Goal: Information Seeking & Learning: Learn about a topic

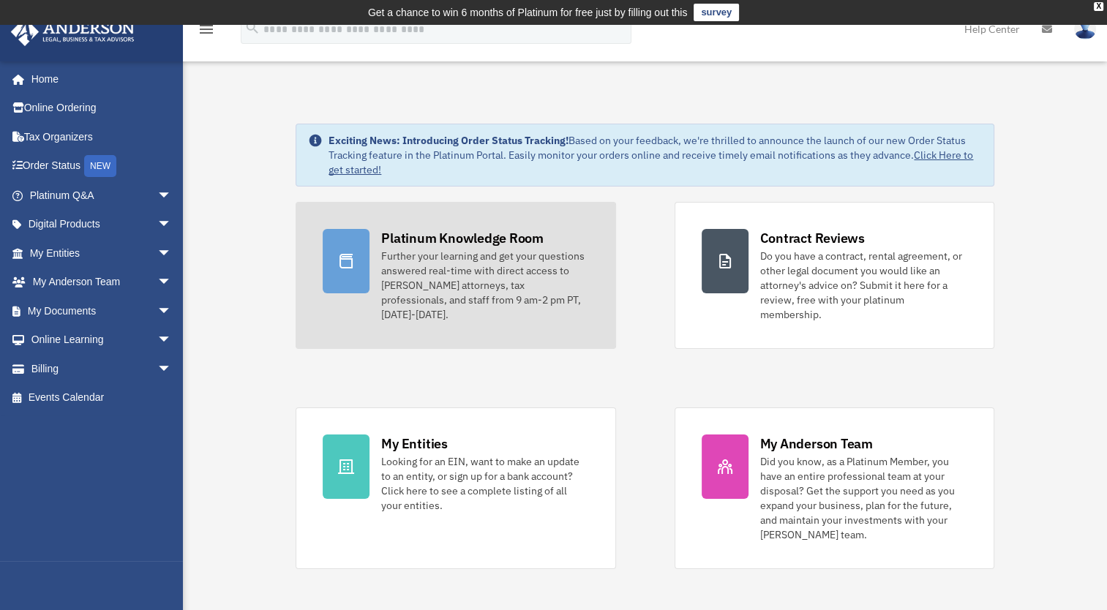
click at [410, 304] on div "Further your learning and get your questions answered real-time with direct acc…" at bounding box center [484, 285] width 207 height 73
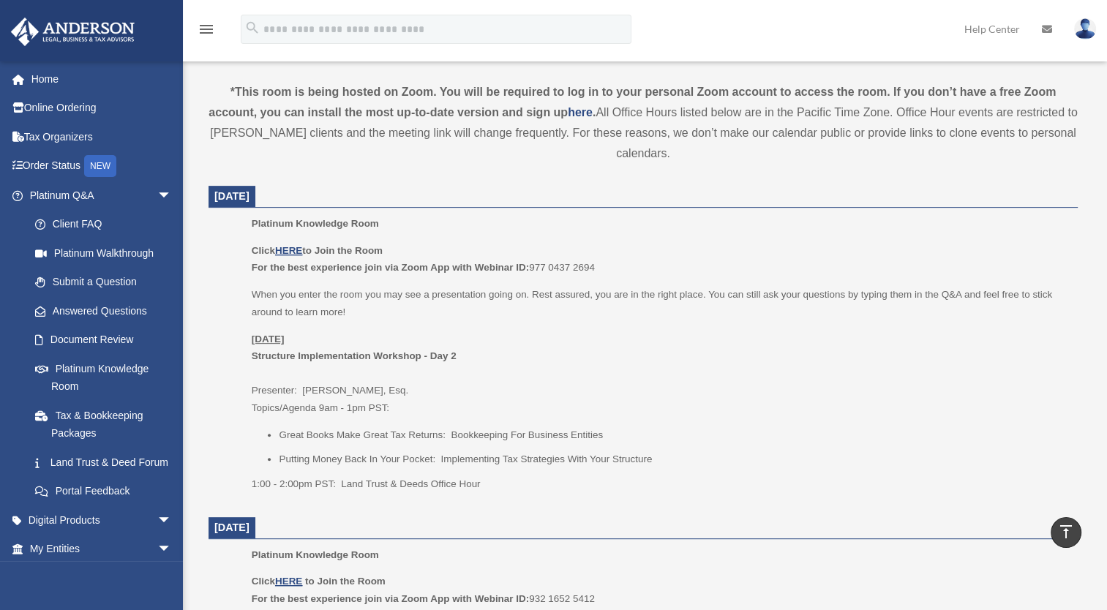
scroll to position [484, 0]
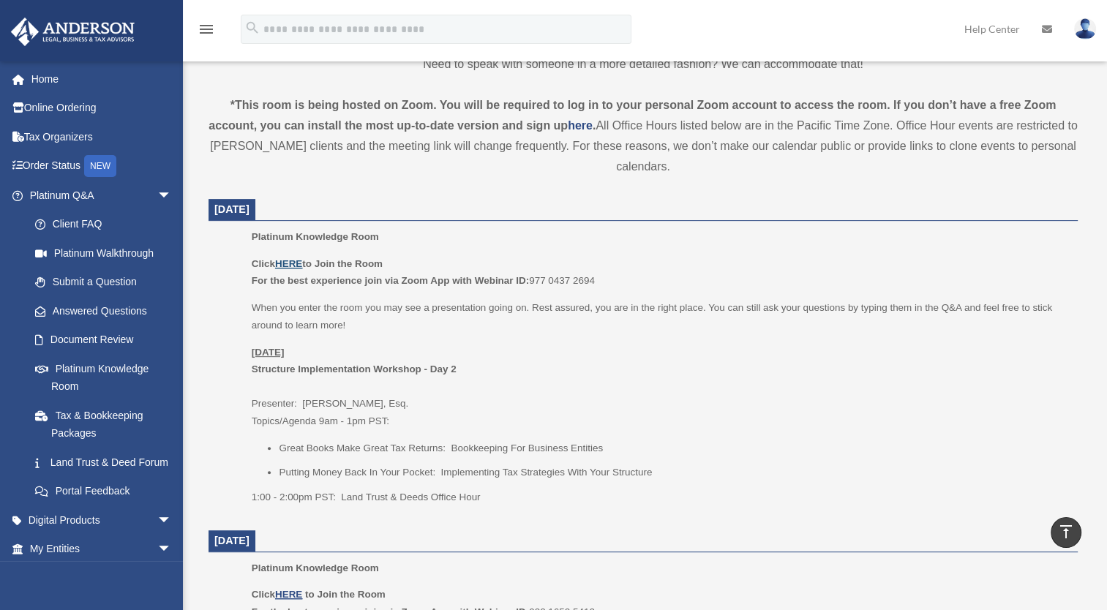
click at [296, 265] on u "HERE" at bounding box center [288, 263] width 27 height 11
